Goal: Information Seeking & Learning: Check status

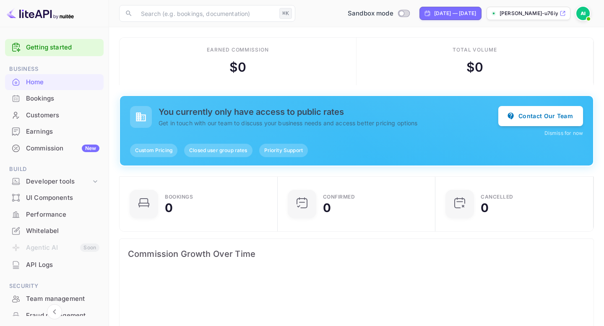
scroll to position [0, 0]
click at [39, 98] on div "Bookings" at bounding box center [62, 99] width 73 height 10
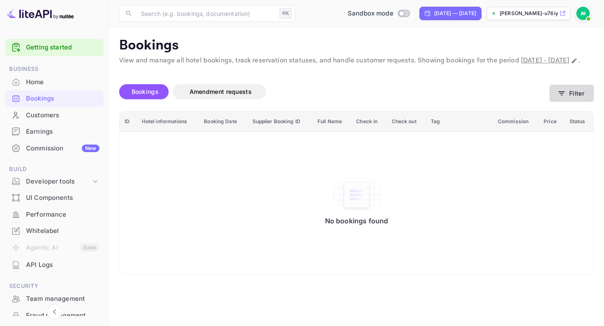
click at [570, 102] on button "Filter" at bounding box center [572, 93] width 44 height 17
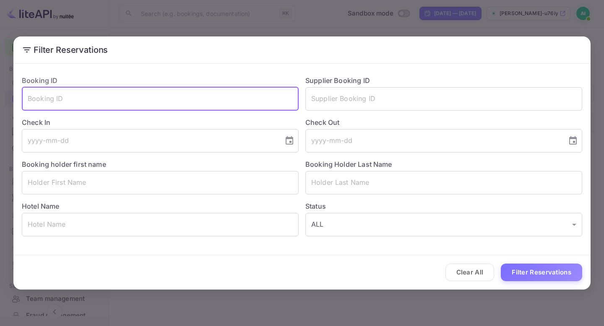
click at [199, 99] on input "text" at bounding box center [160, 98] width 277 height 23
paste input "9824658"
type input "9824658"
click at [528, 270] on button "Filter Reservations" at bounding box center [541, 273] width 81 height 18
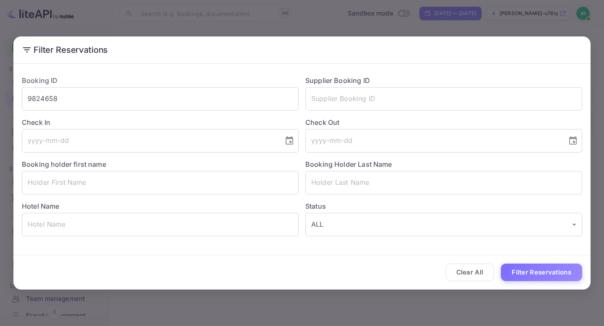
click at [257, 22] on div "Filter Reservations Booking ID 9824658 ​ Supplier Booking ID ​ Check In ​ Check…" at bounding box center [302, 163] width 604 height 326
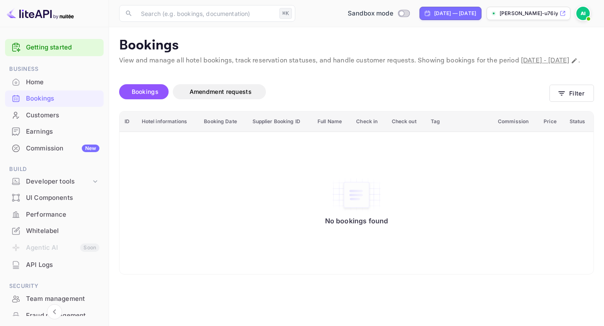
click at [223, 104] on div "Bookings Amendment requests" at bounding box center [334, 94] width 430 height 20
click at [522, 22] on div "​ ⌘K ​ Sandbox mode [DATE] — [DATE] ali-ihnoussa-u76iy.nui..." at bounding box center [356, 13] width 495 height 27
click at [532, 17] on div "[PERSON_NAME]-u76iy.nui..." at bounding box center [529, 13] width 84 height 13
click at [409, 86] on div "Bookings Amendment requests" at bounding box center [334, 93] width 430 height 35
